Goal: Communication & Community: Connect with others

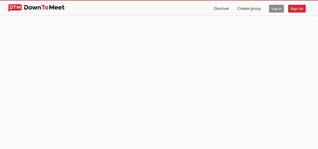
click at [276, 10] on span "Log In" at bounding box center [276, 9] width 15 height 8
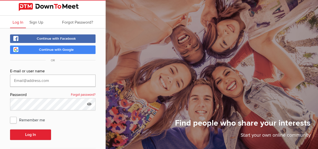
type input "[EMAIL_ADDRESS][DOMAIN_NAME]"
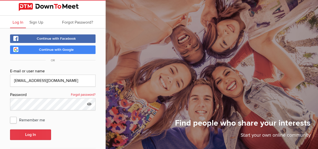
click at [28, 133] on button "Log In" at bounding box center [30, 135] width 41 height 11
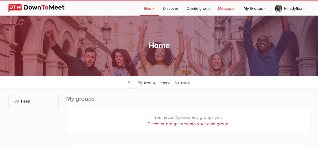
click at [228, 11] on link "Messages" at bounding box center [226, 8] width 25 height 15
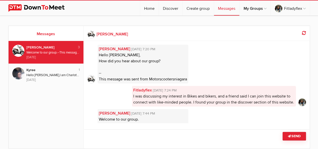
scroll to position [31, 0]
